Goal: Task Accomplishment & Management: Manage account settings

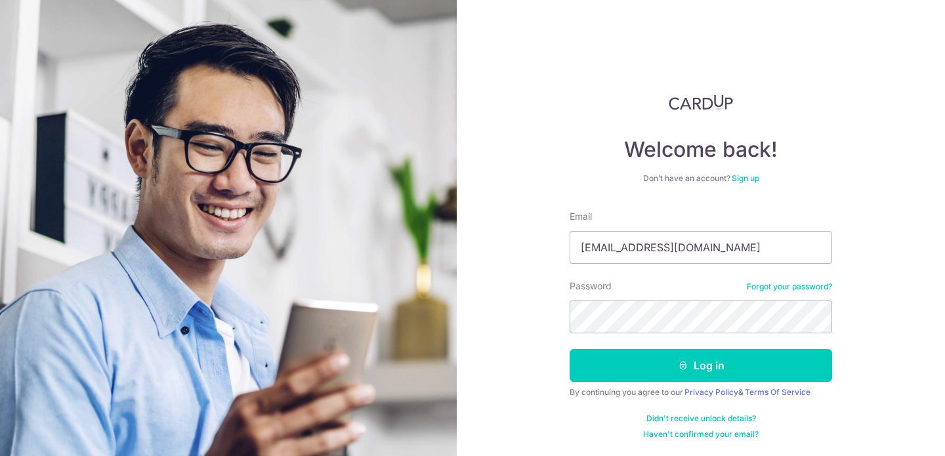
type input "[EMAIL_ADDRESS][DOMAIN_NAME]"
click at [569, 349] on button "Log in" at bounding box center [700, 365] width 262 height 33
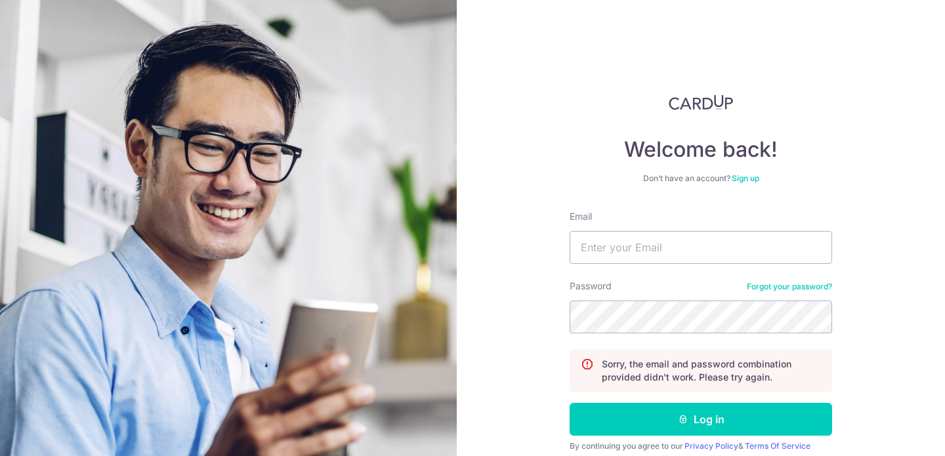
click at [569, 403] on button "Log in" at bounding box center [700, 419] width 262 height 33
click at [676, 243] on input "Email" at bounding box center [700, 247] width 262 height 33
type input "janserc@gmail.com"
click at [569, 403] on button "Log in" at bounding box center [700, 419] width 262 height 33
click at [634, 244] on input "Email" at bounding box center [700, 247] width 262 height 33
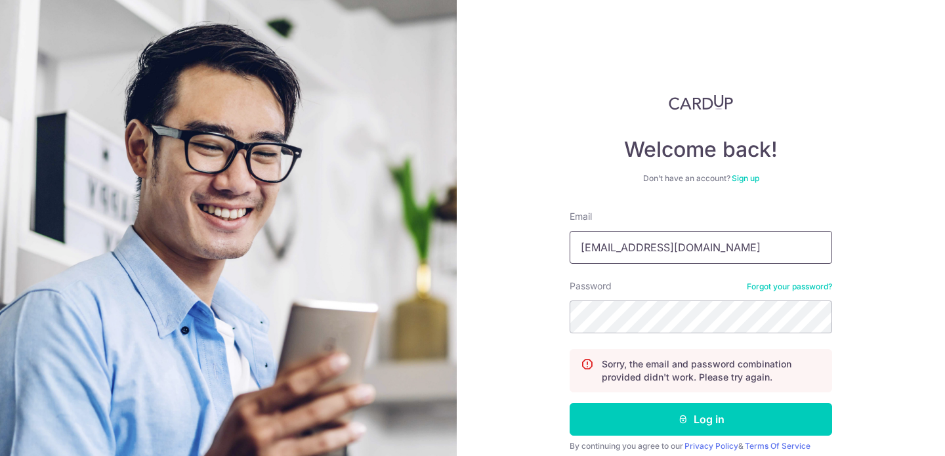
type input "[EMAIL_ADDRESS][DOMAIN_NAME]"
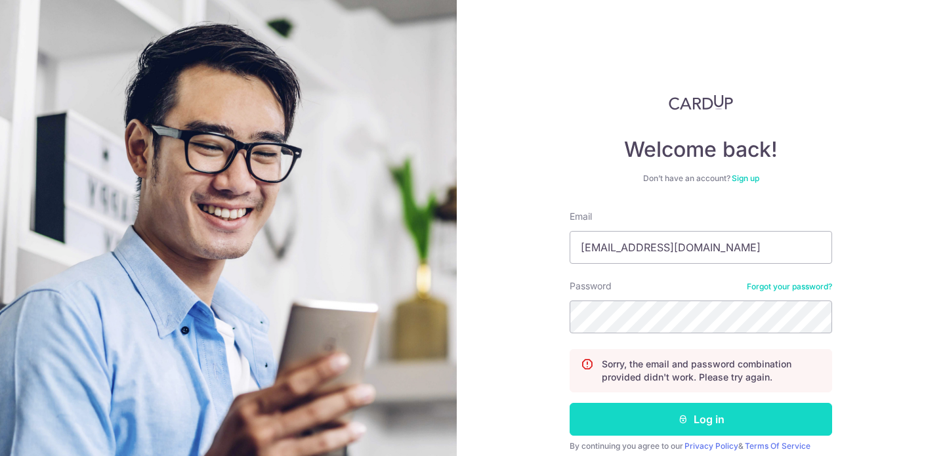
click at [667, 410] on button "Log in" at bounding box center [700, 419] width 262 height 33
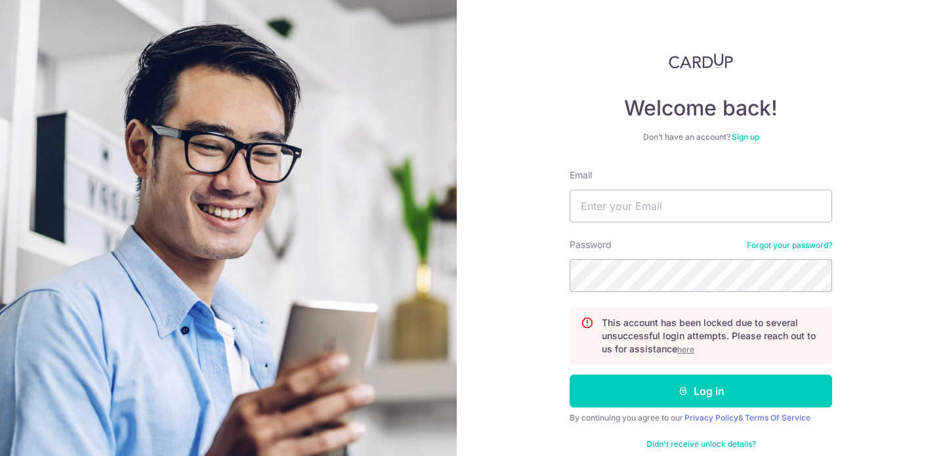
scroll to position [66, 0]
